Goal: Obtain resource: Download file/media

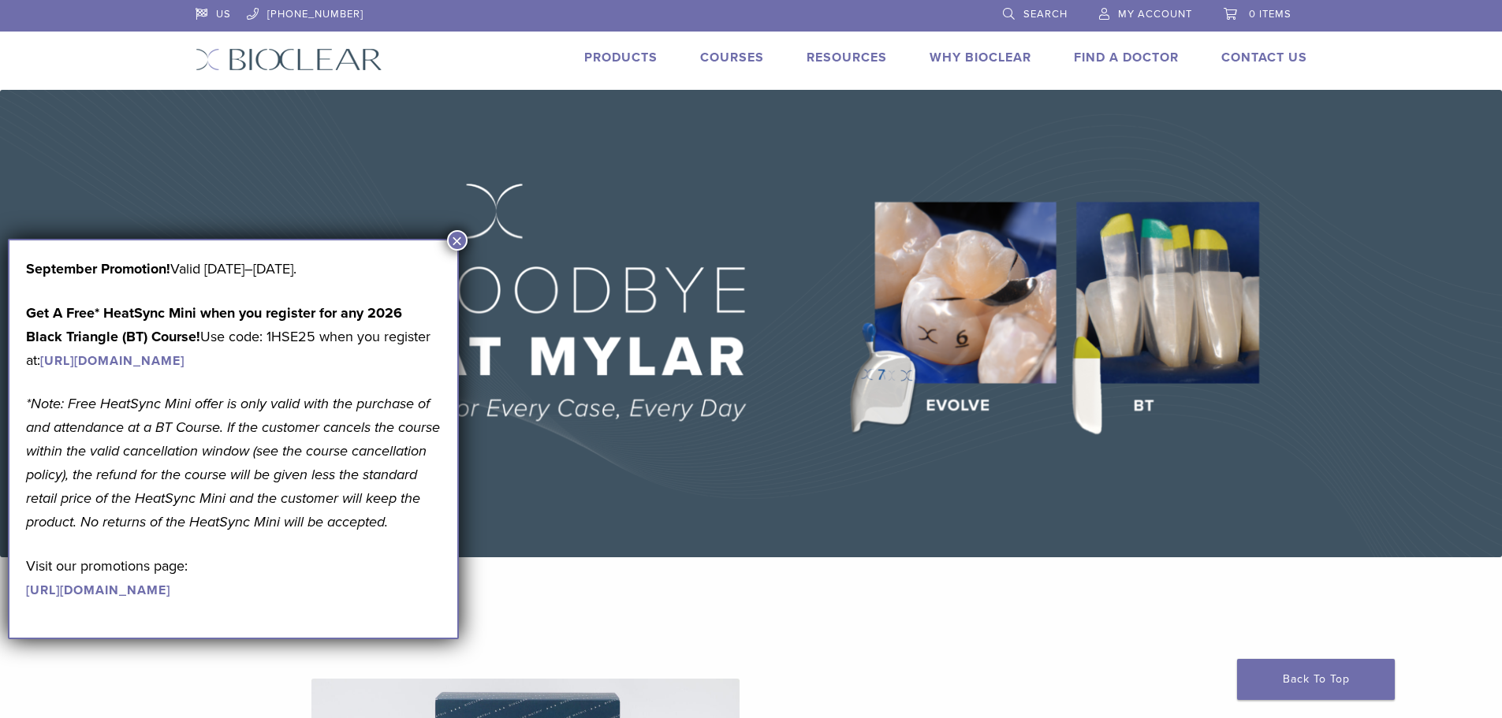
click at [464, 240] on button "×" at bounding box center [457, 240] width 21 height 21
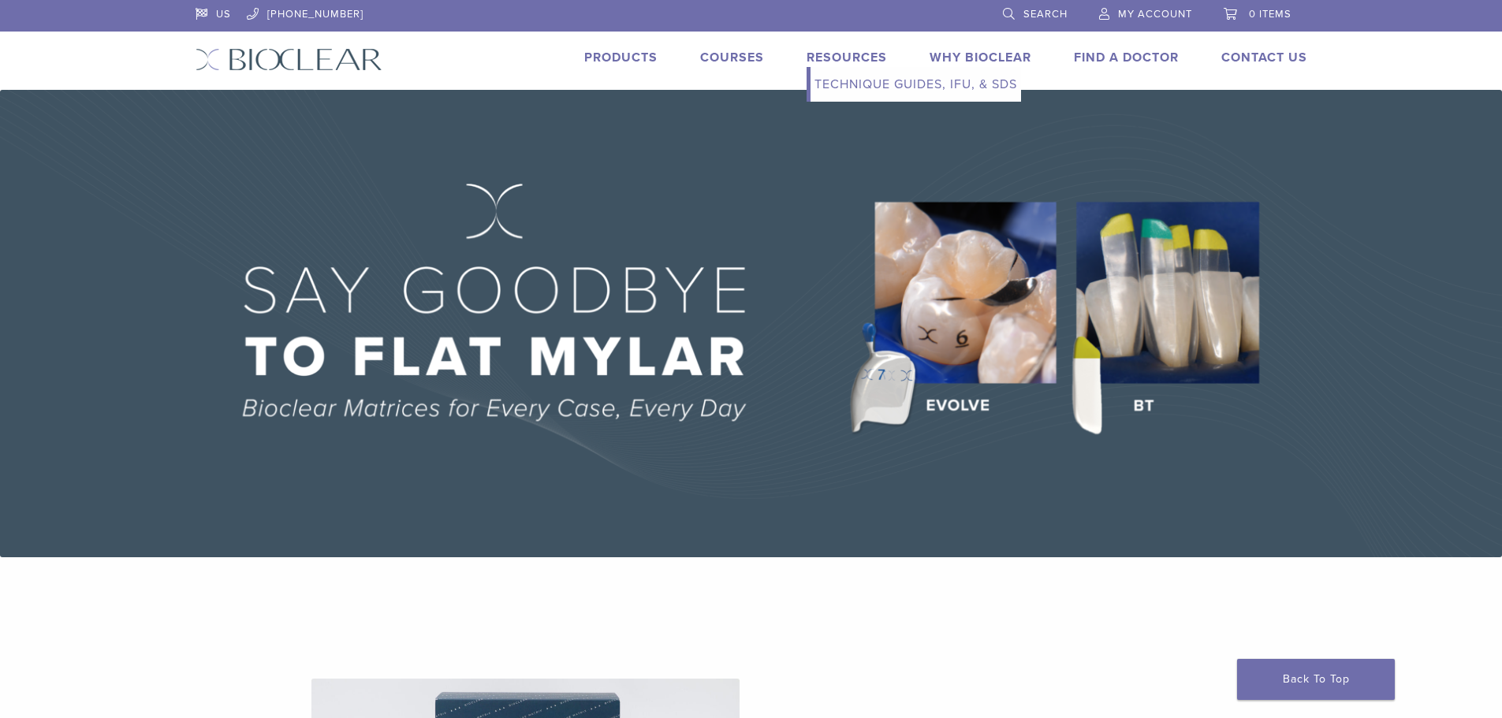
click at [837, 62] on link "Resources" at bounding box center [847, 58] width 80 height 16
click at [864, 88] on link "Technique Guides, IFU, & SDS" at bounding box center [916, 84] width 211 height 35
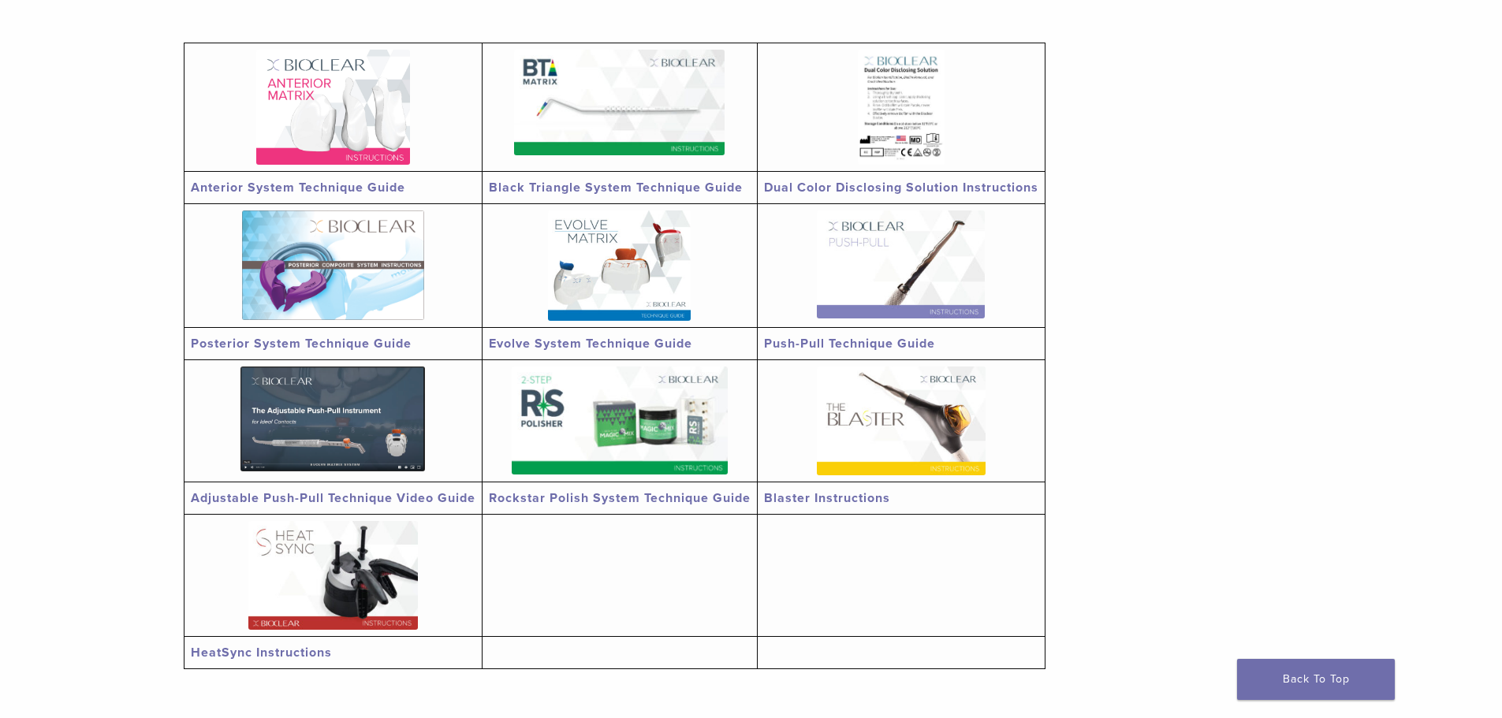
scroll to position [237, 0]
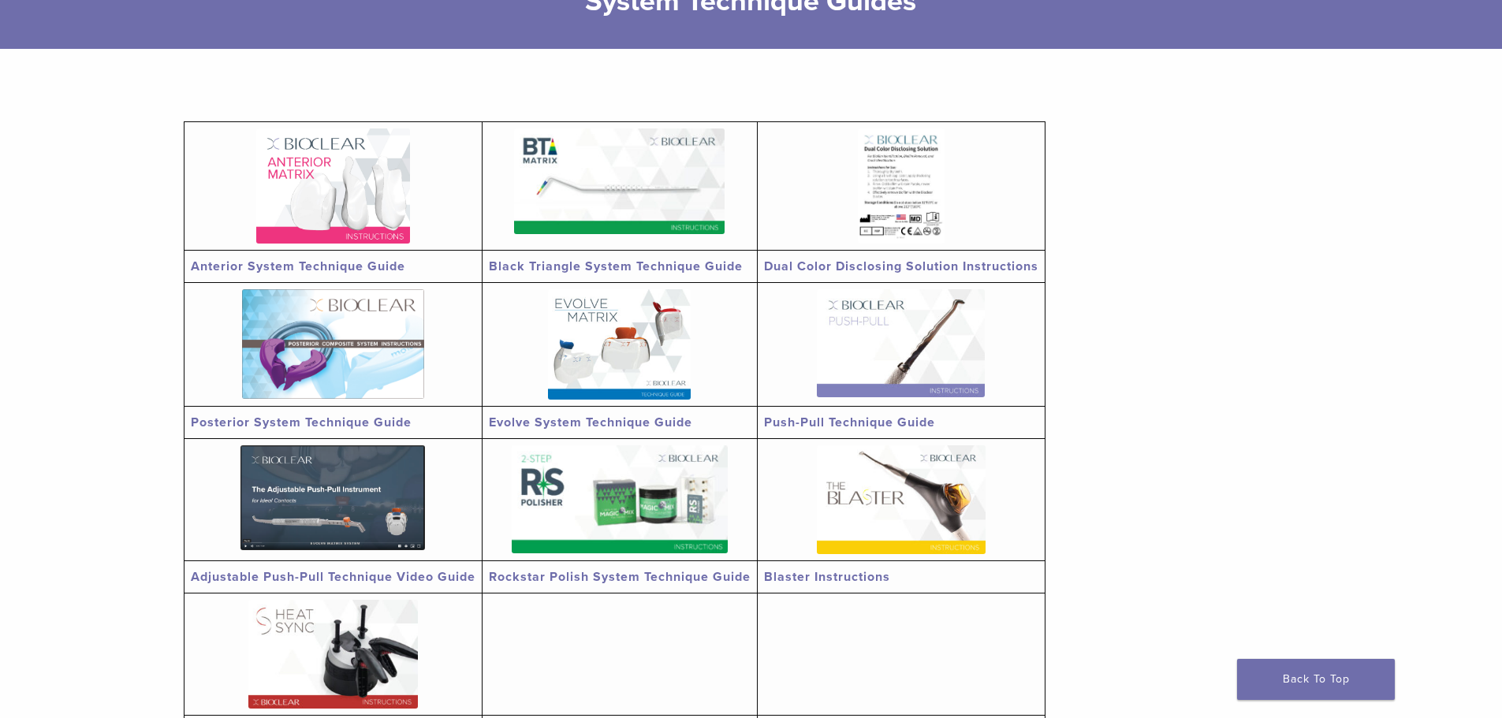
click at [338, 206] on img at bounding box center [333, 186] width 154 height 115
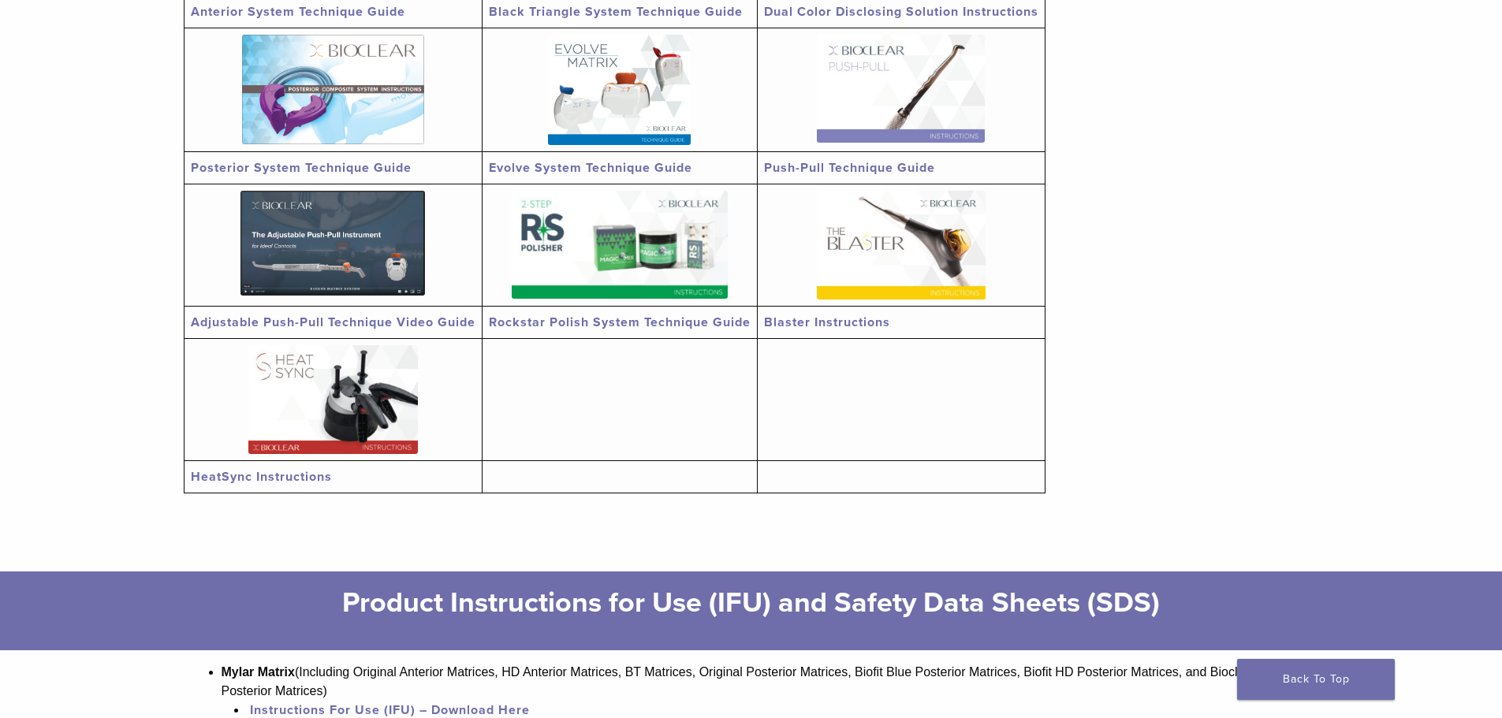
scroll to position [552, 0]
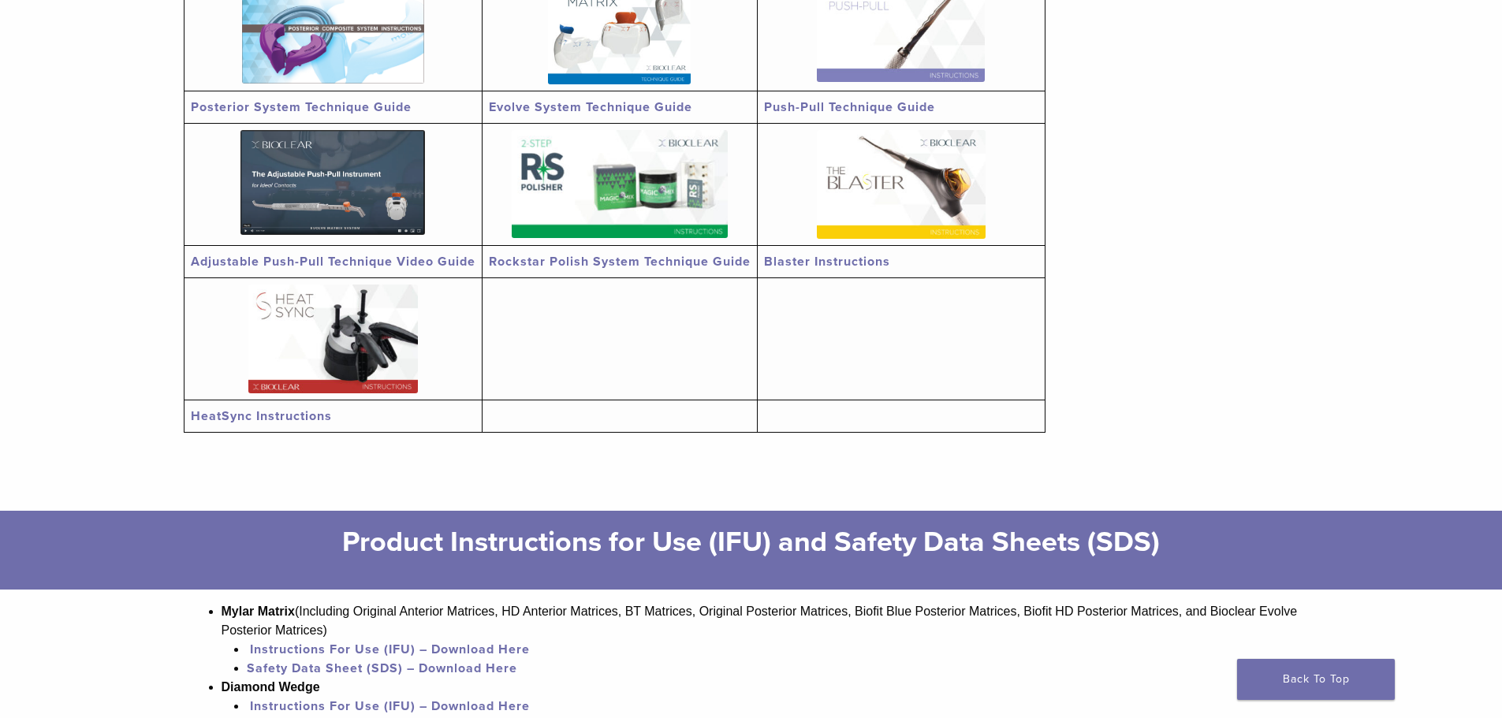
click at [365, 337] on img at bounding box center [333, 339] width 170 height 109
